Goal: Browse casually: Explore the website without a specific task or goal

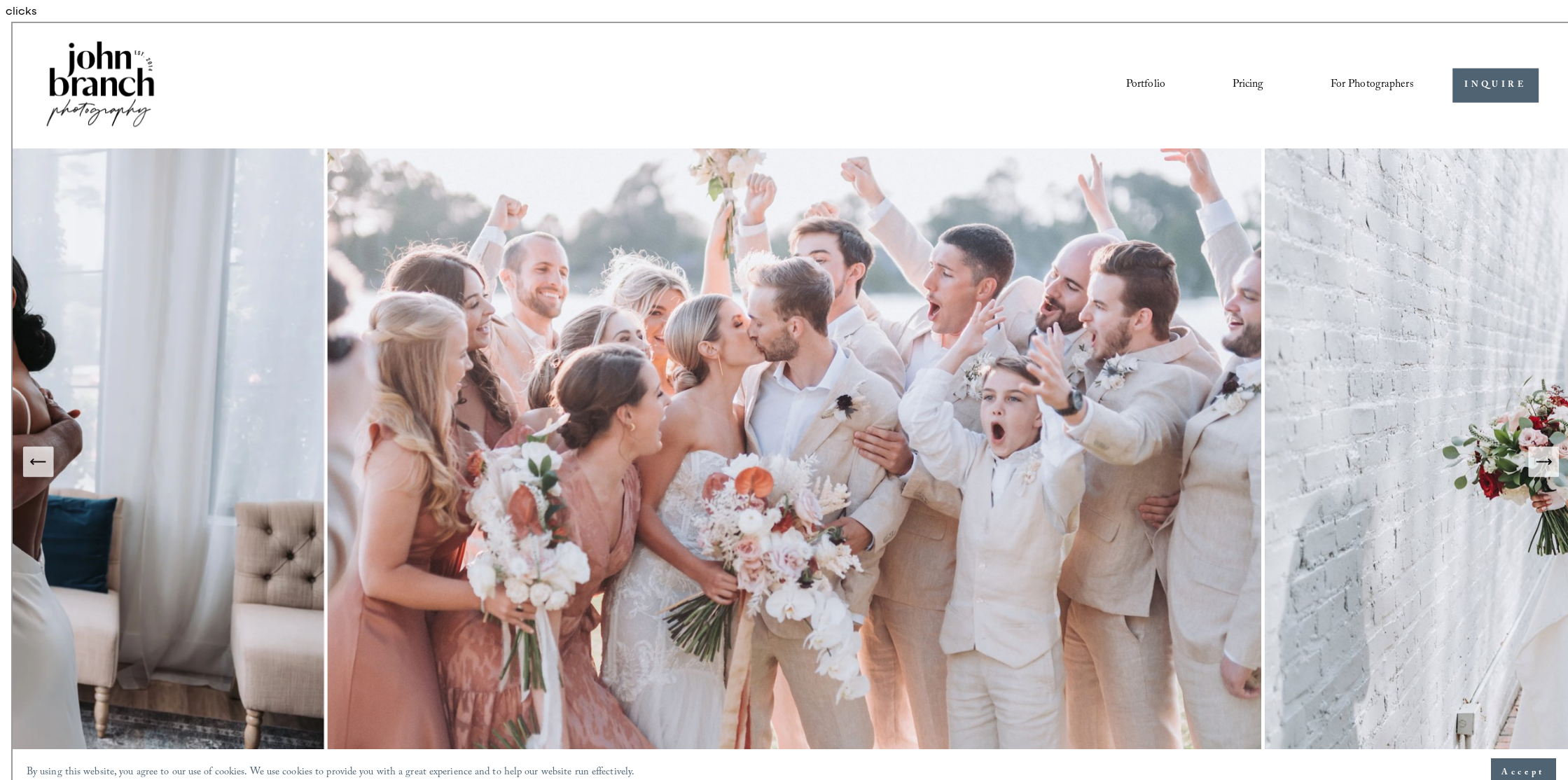
click at [1247, 62] on link "Pricing" at bounding box center [1244, 62] width 32 height 23
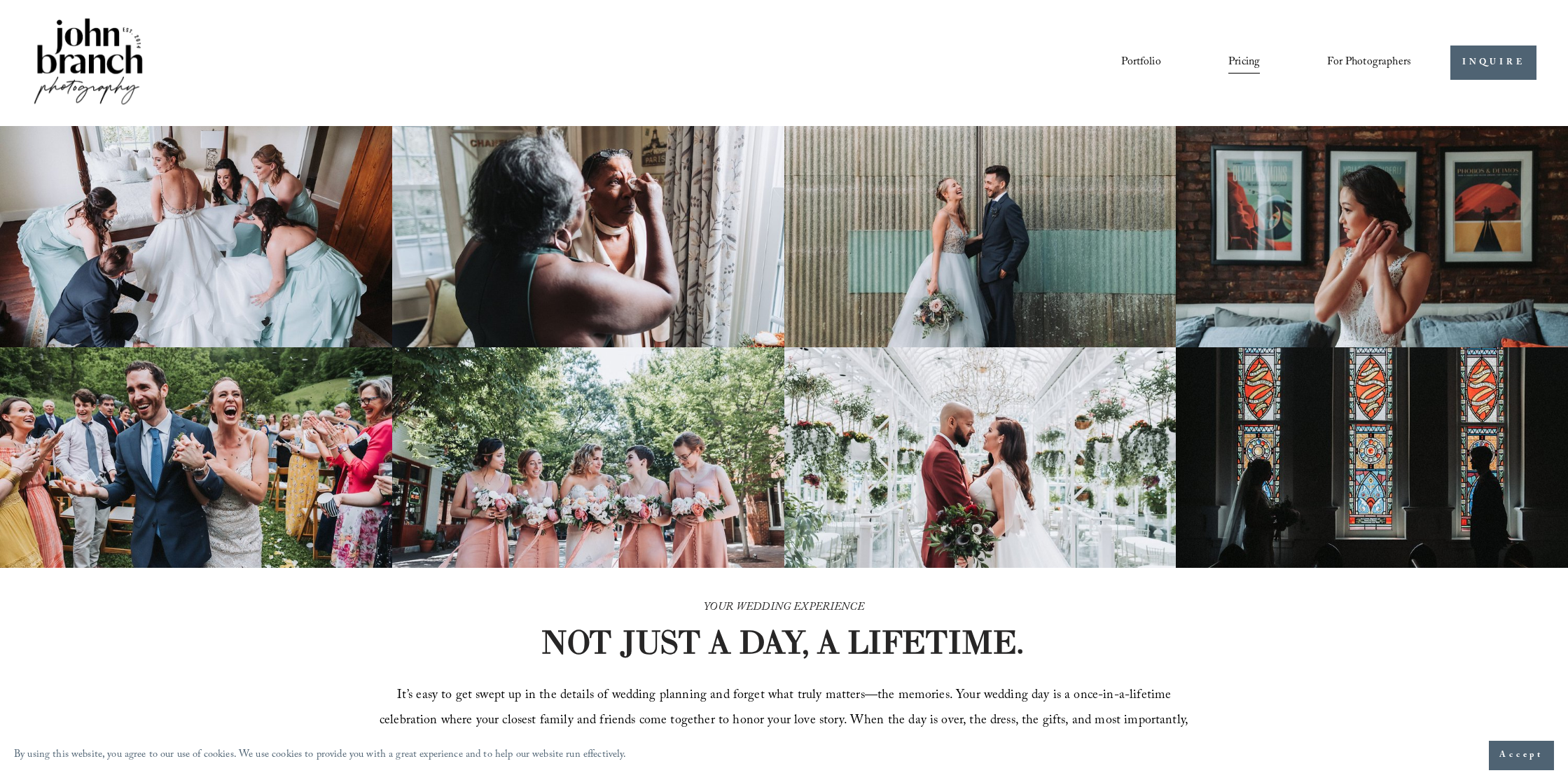
click at [103, 48] on img at bounding box center [88, 62] width 113 height 95
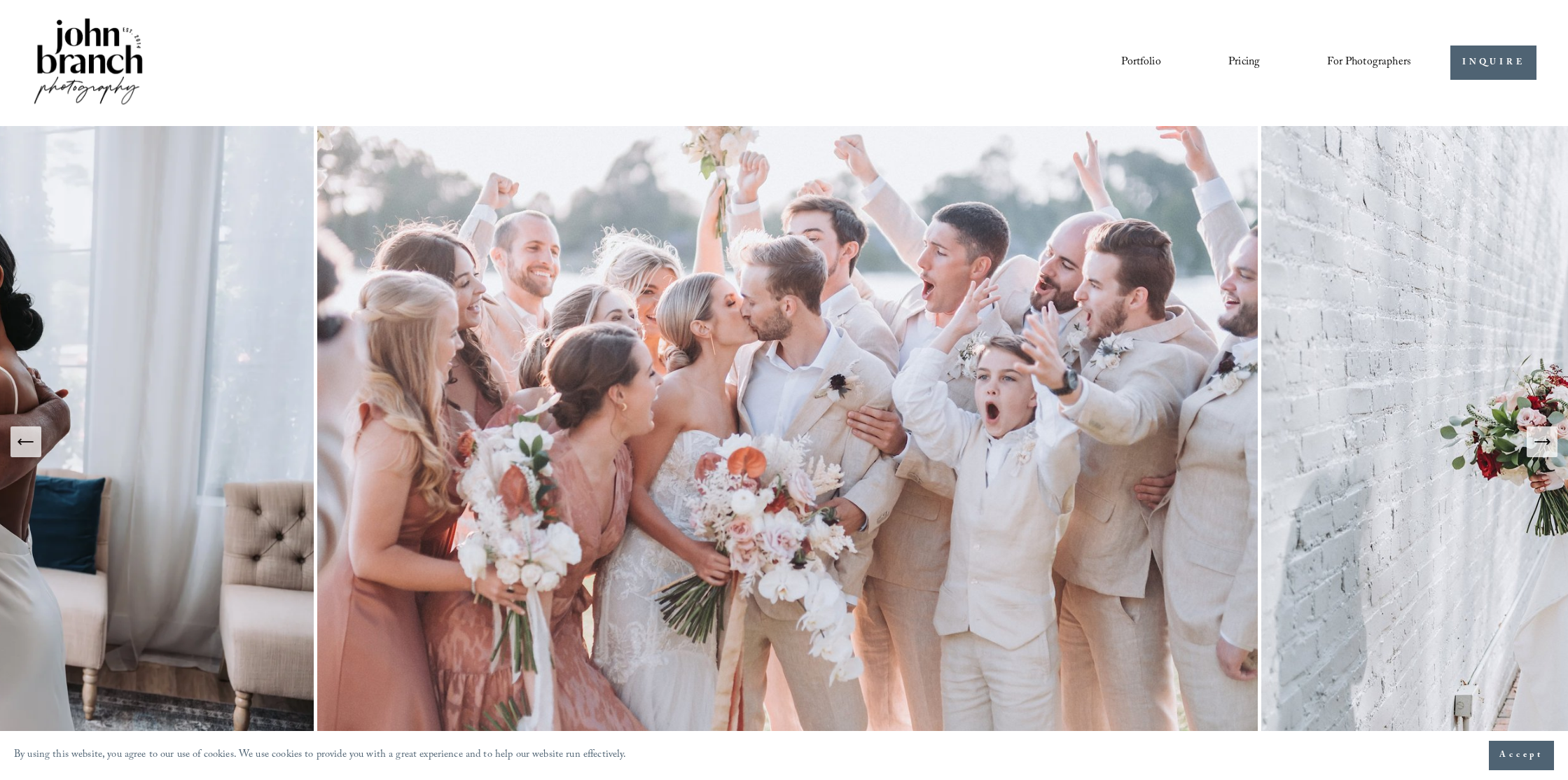
click at [1149, 61] on link "Portfolio" at bounding box center [1140, 62] width 40 height 23
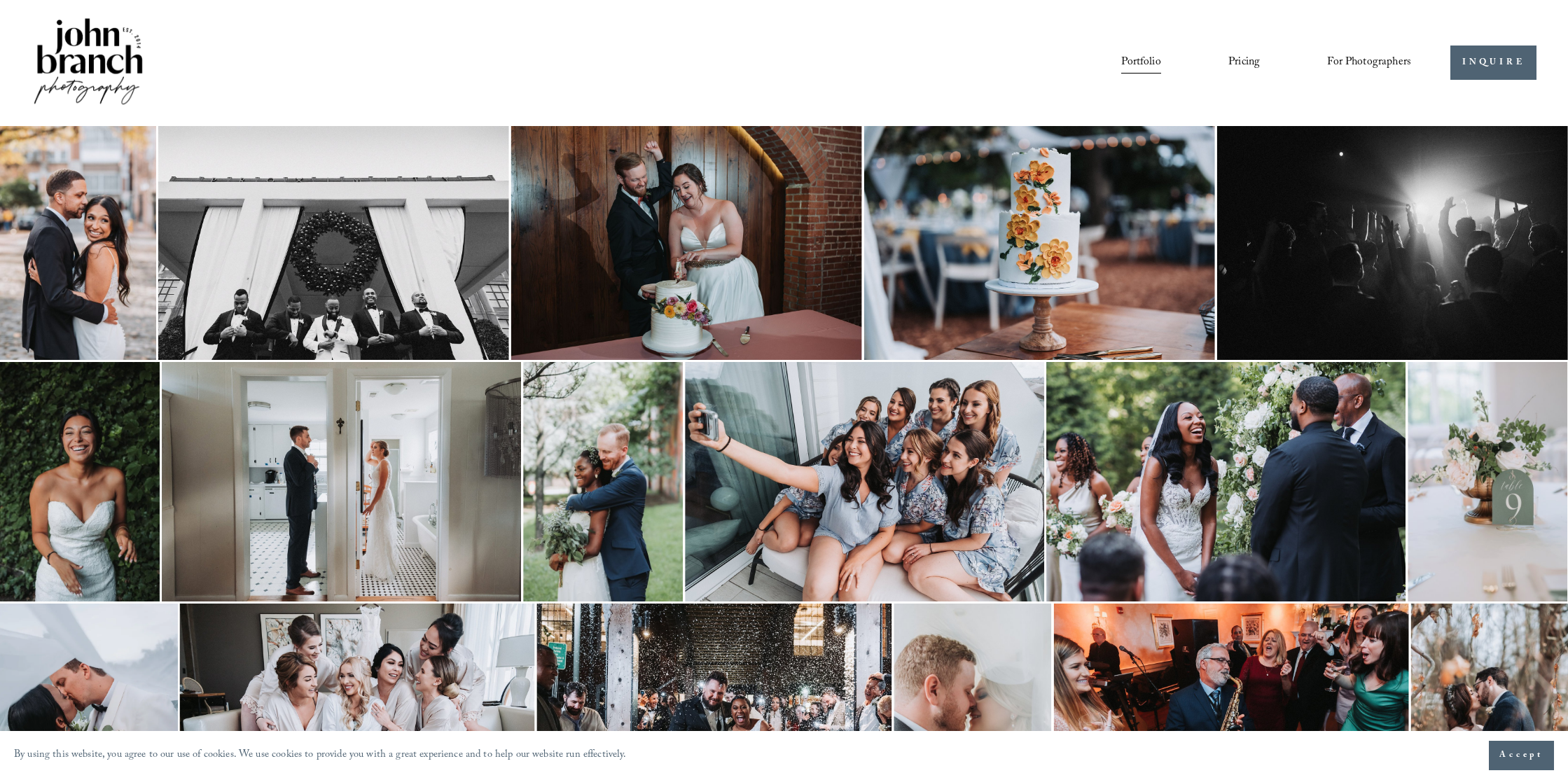
click at [70, 211] on img at bounding box center [78, 242] width 156 height 234
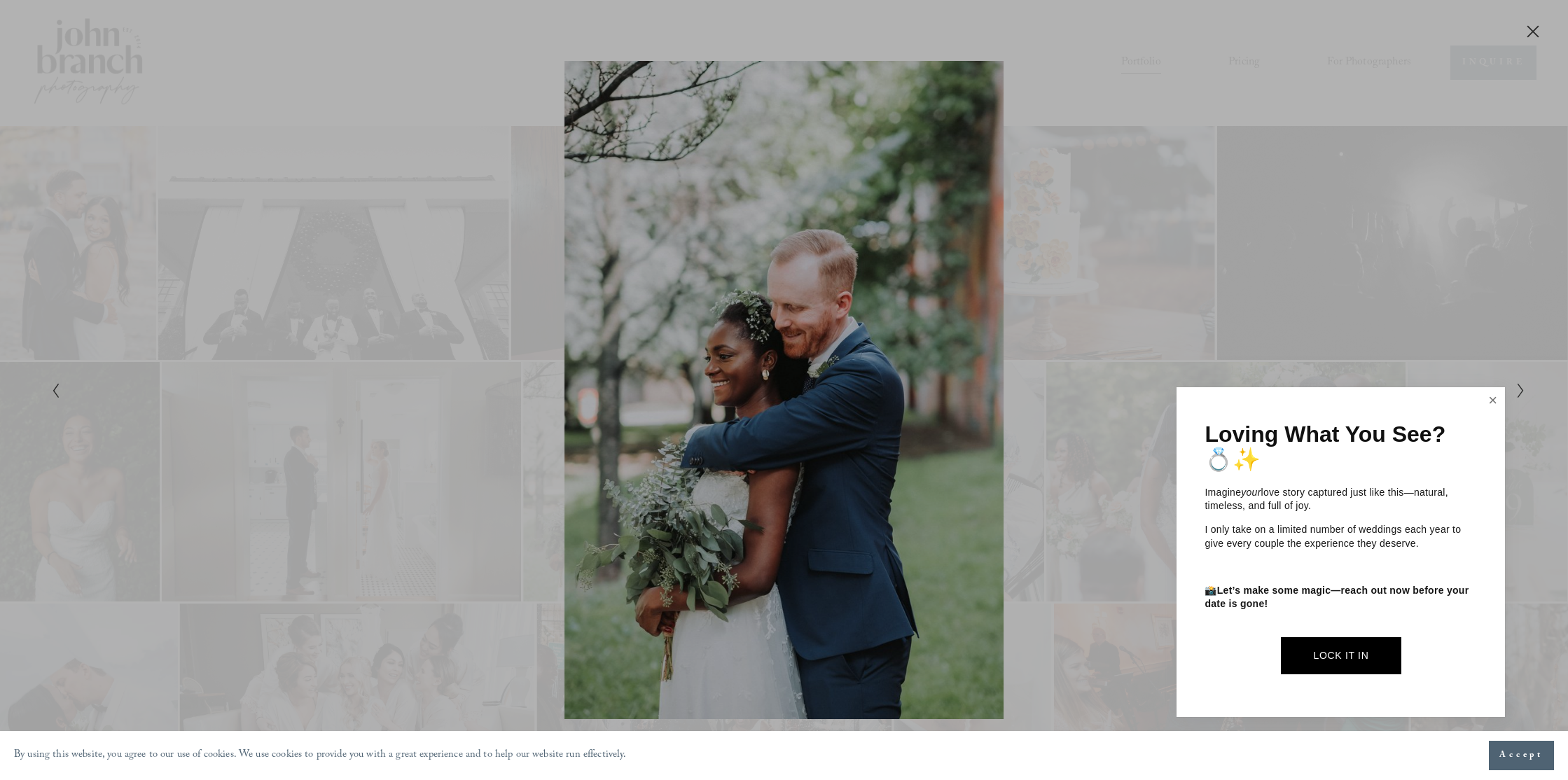
click at [1494, 394] on link "Close" at bounding box center [1493, 401] width 21 height 23
